Goal: Unclear

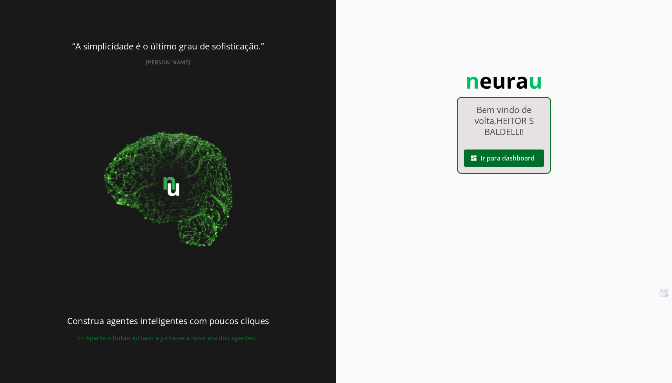
click at [168, 31] on div "“A simplicidade é o último grau de sofisticação.” [PERSON_NAME] Construa agente…" at bounding box center [168, 191] width 336 height 383
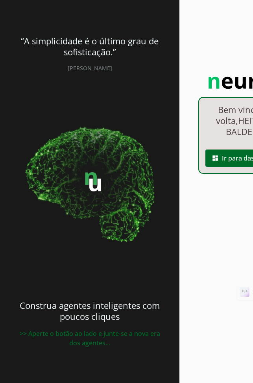
click at [229, 201] on div "Bem vindo de volta, HEITOR S [PERSON_NAME] ! dashboard Ir para dashboard" at bounding box center [245, 191] width 132 height 383
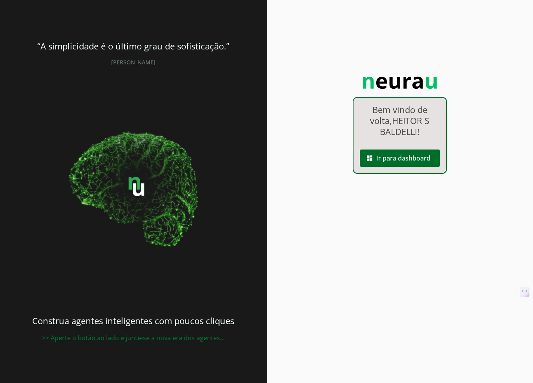
click at [440, 237] on div "Bem vindo de volta, HEITOR S BALDELLI ! dashboard Ir para dashboard" at bounding box center [400, 191] width 267 height 383
